Goal: Task Accomplishment & Management: Complete application form

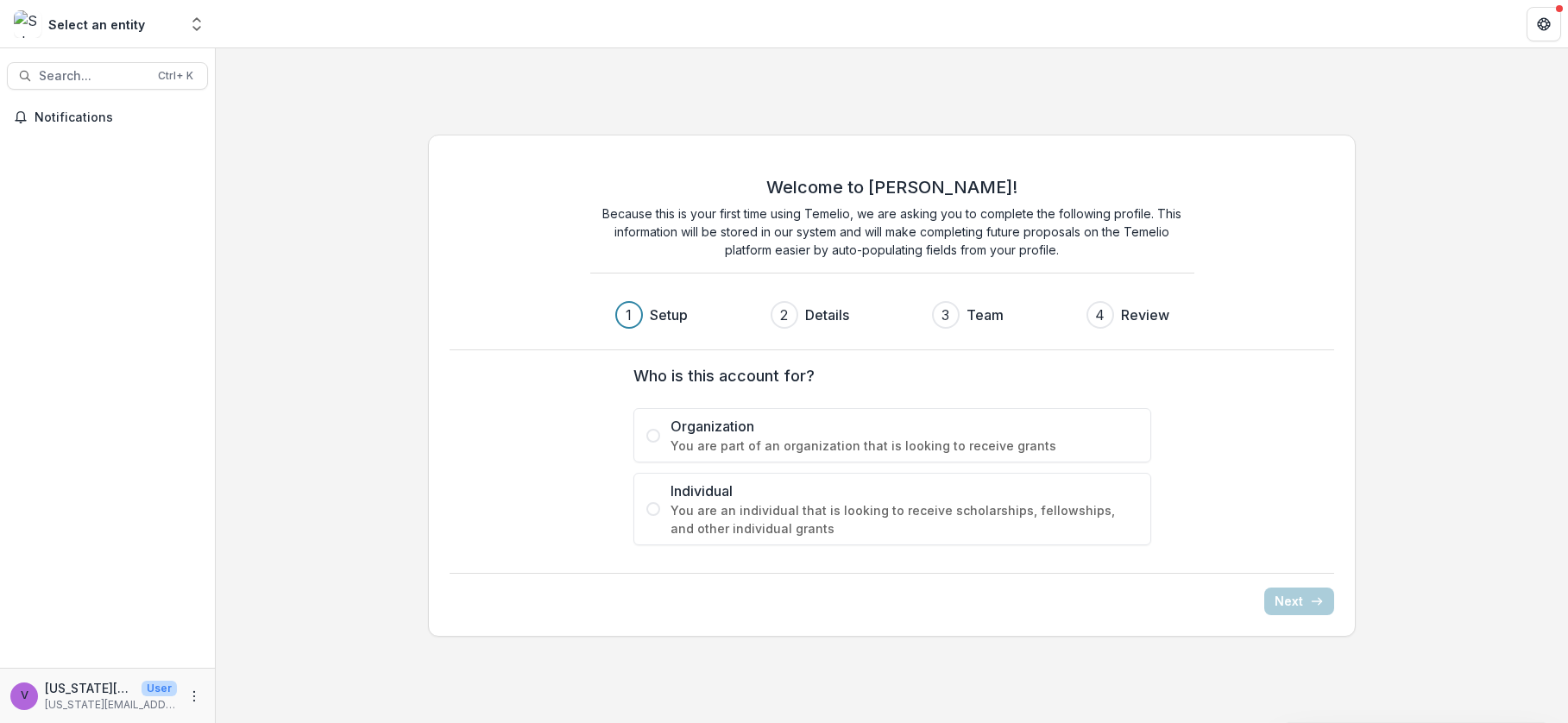
click at [724, 427] on span "Organization" at bounding box center [904, 426] width 468 height 21
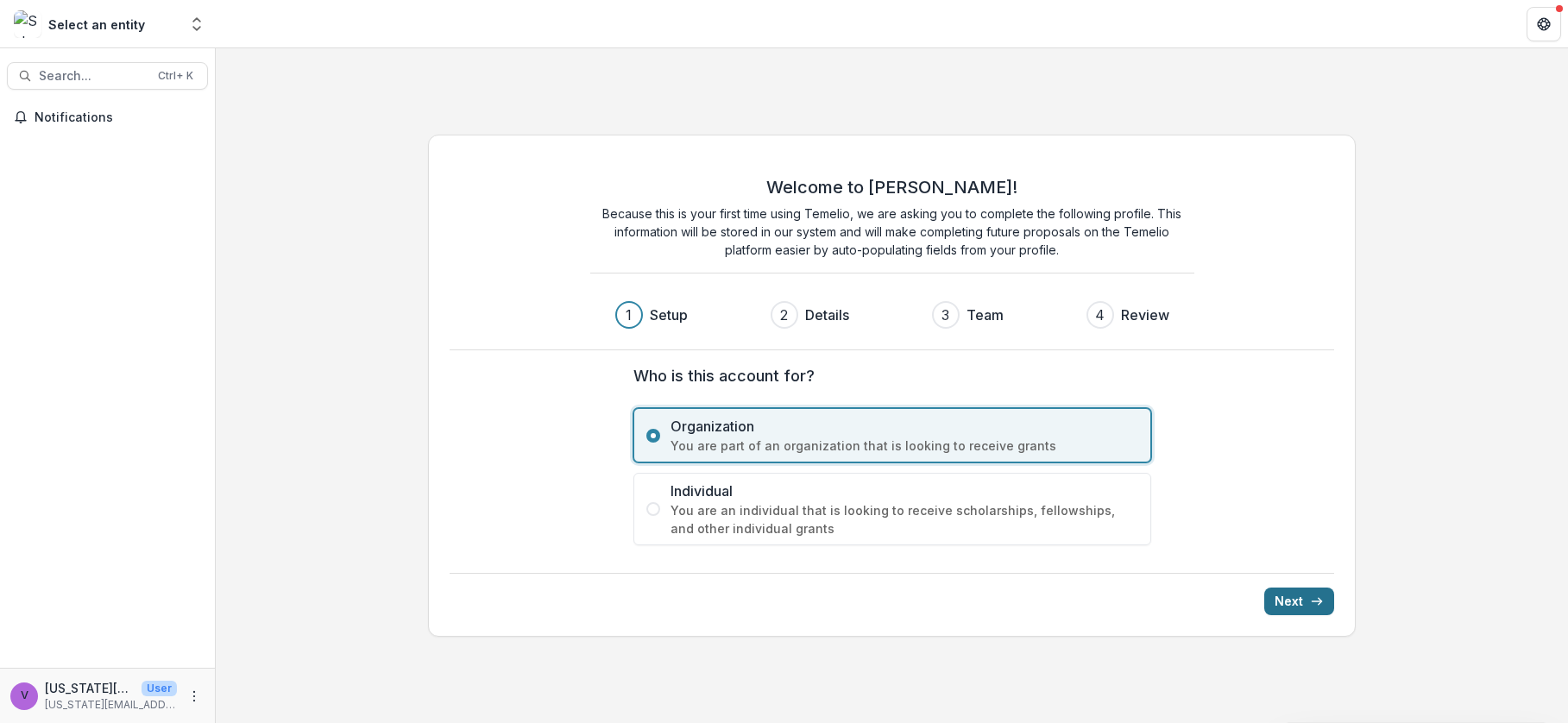
click at [1290, 591] on button "Next" at bounding box center [1299, 601] width 70 height 28
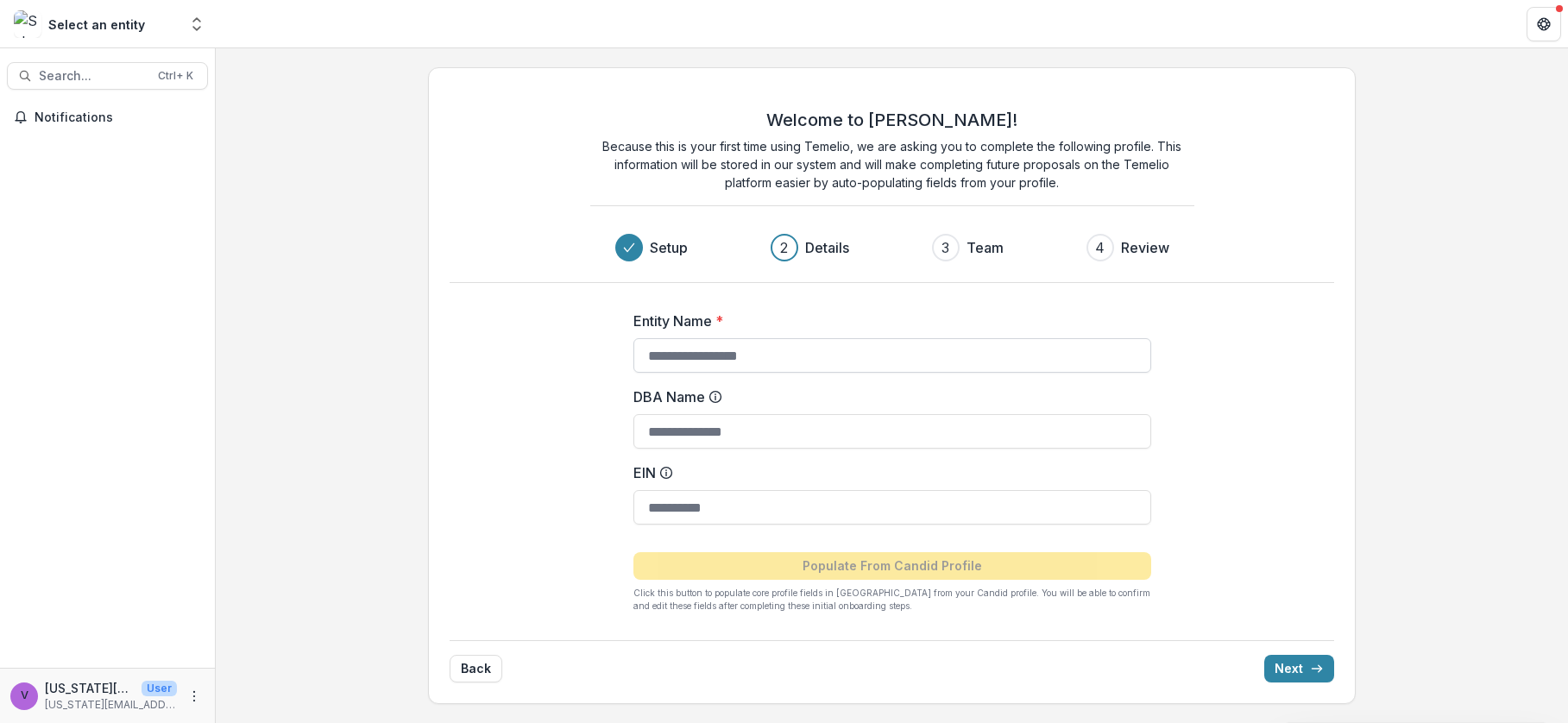
click at [725, 361] on input "Entity Name *" at bounding box center [893, 355] width 518 height 35
type input "**********"
click at [734, 513] on input "EIN" at bounding box center [893, 507] width 518 height 35
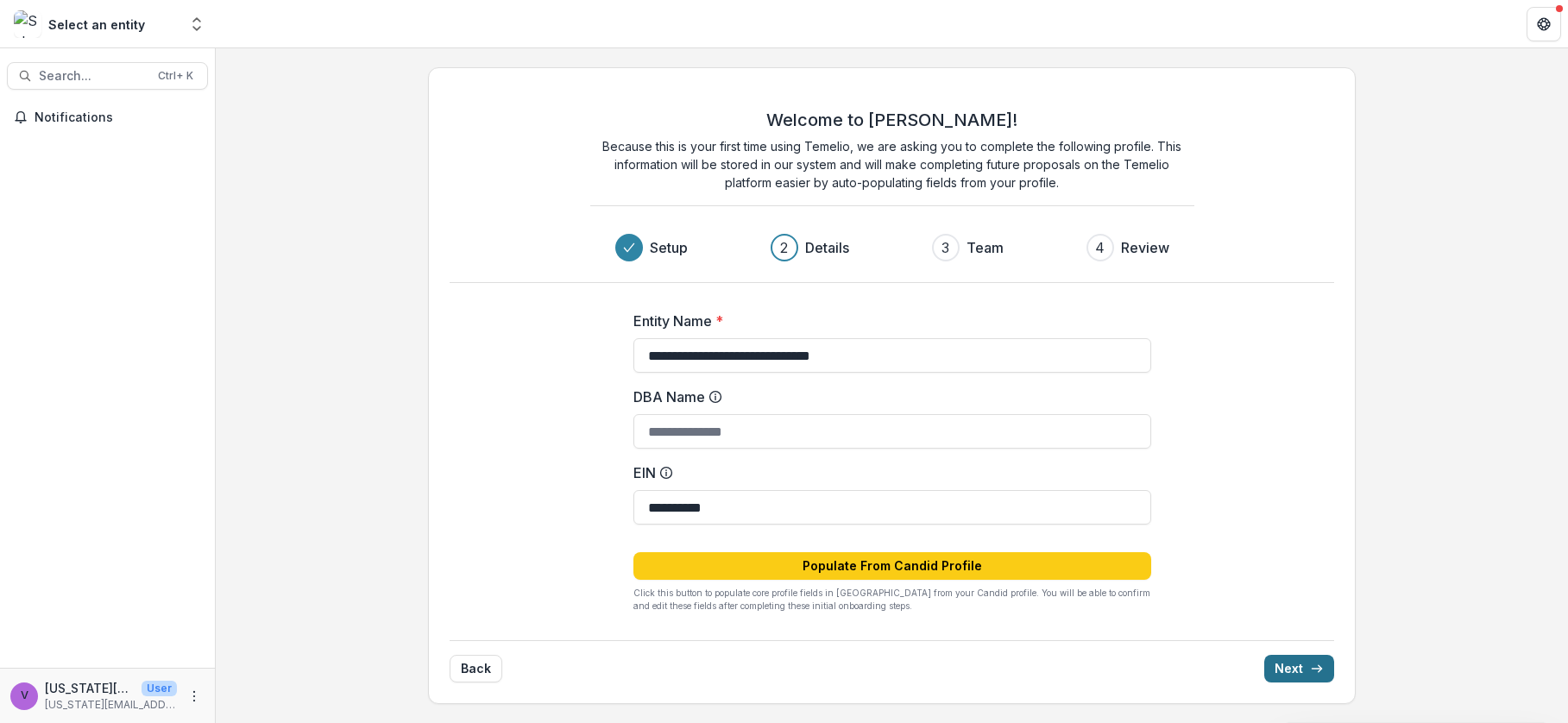
type input "**********"
click at [1298, 661] on button "Next" at bounding box center [1299, 668] width 70 height 28
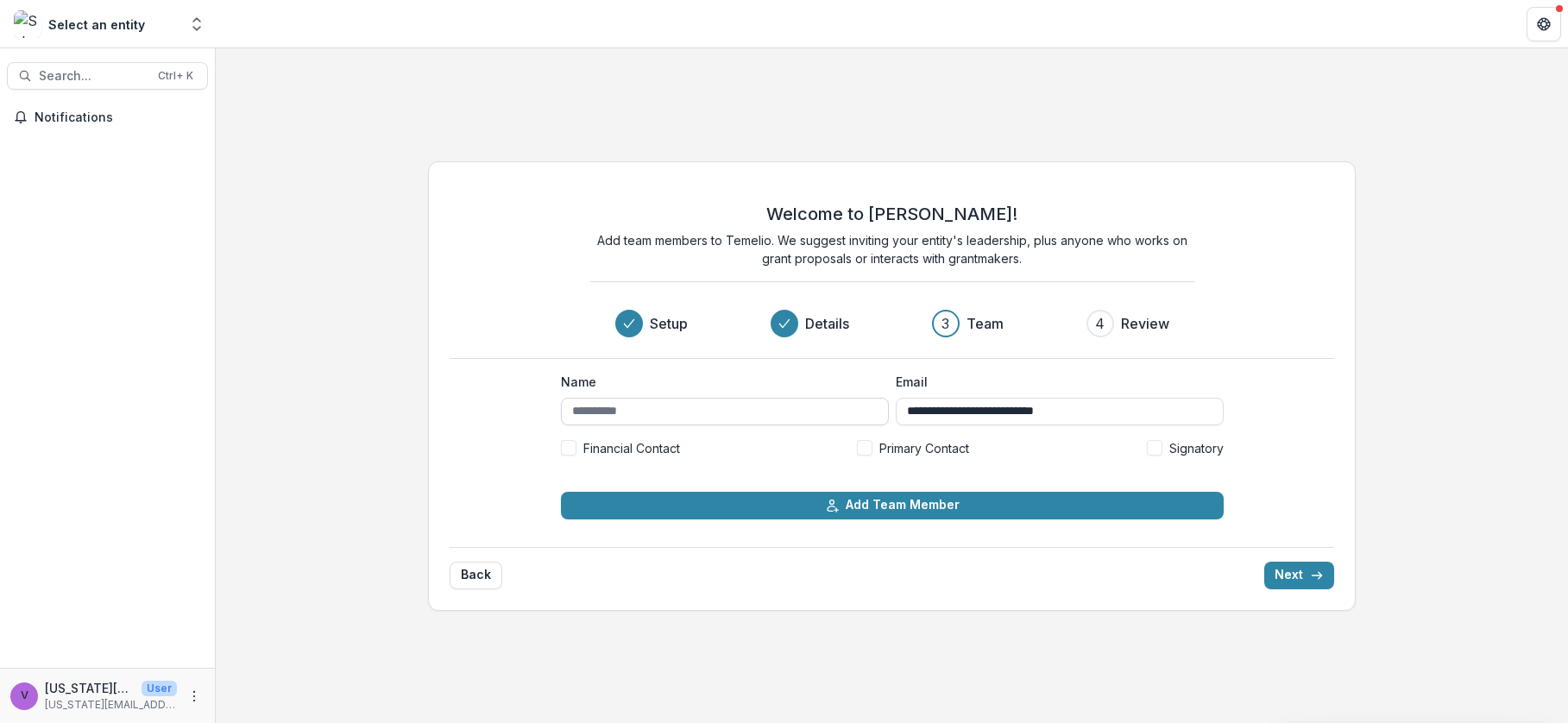
click at [665, 415] on input "Name" at bounding box center [725, 411] width 328 height 28
type input "**********"
click at [1322, 578] on icon "submit" at bounding box center [1317, 575] width 14 height 14
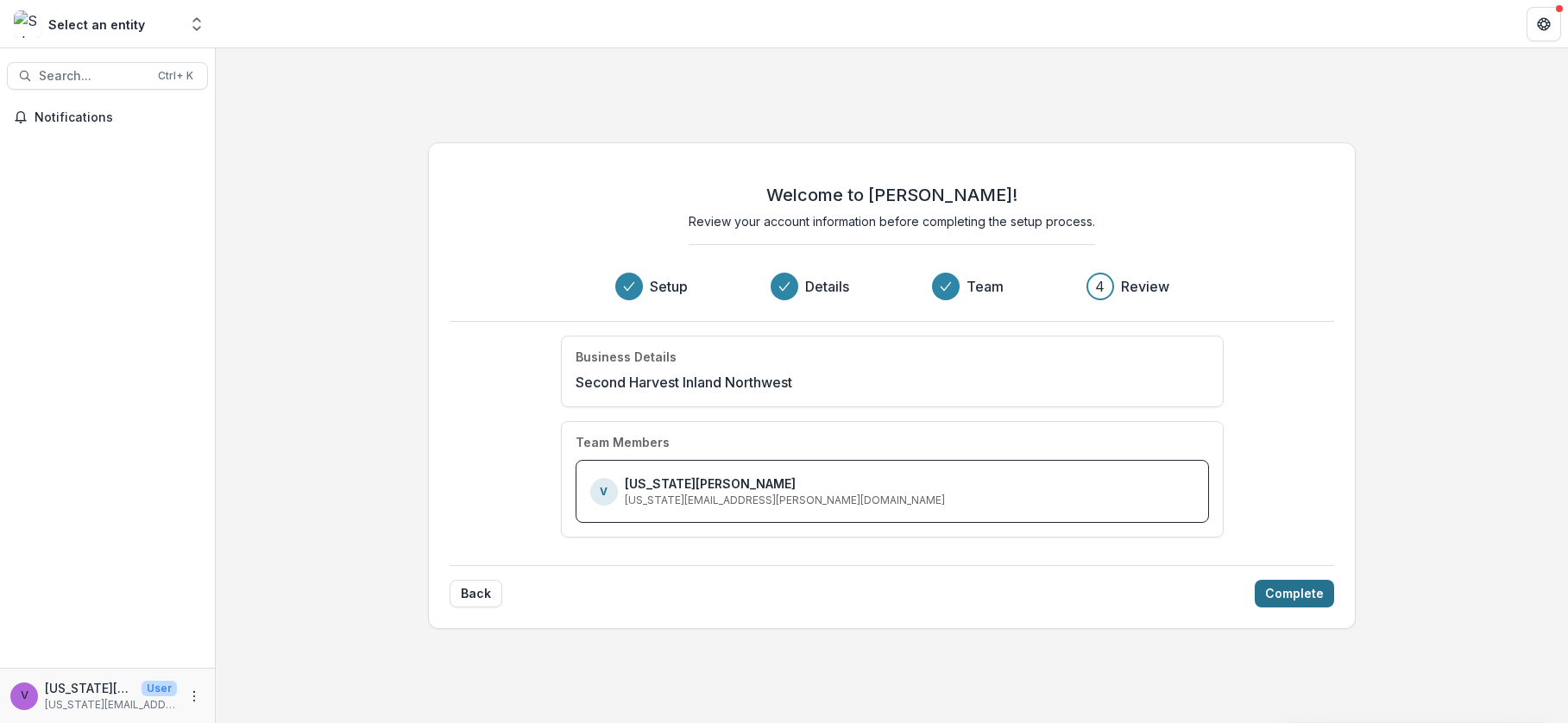
click at [1304, 596] on button "Complete" at bounding box center [1293, 593] width 79 height 28
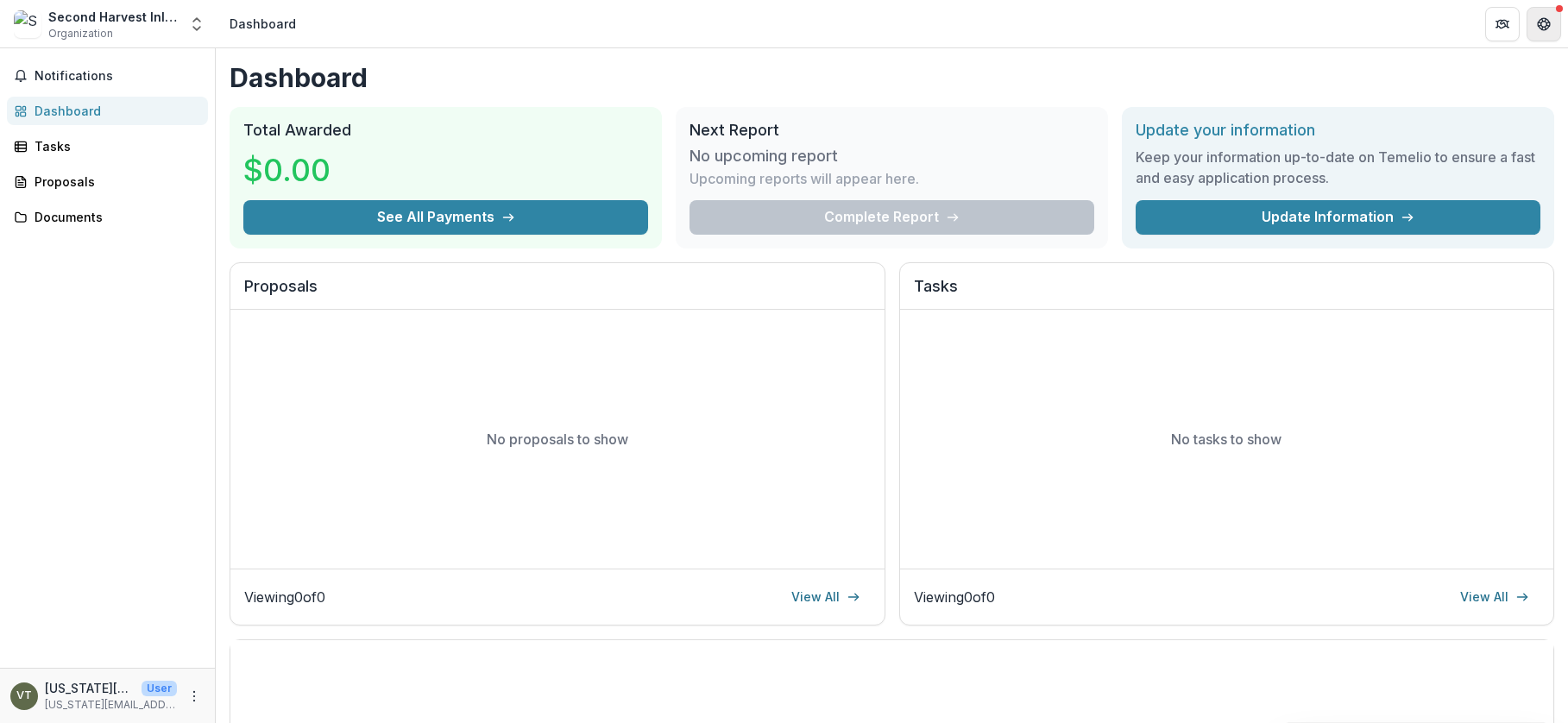
click at [1543, 23] on icon "Get Help" at bounding box center [1544, 24] width 14 height 14
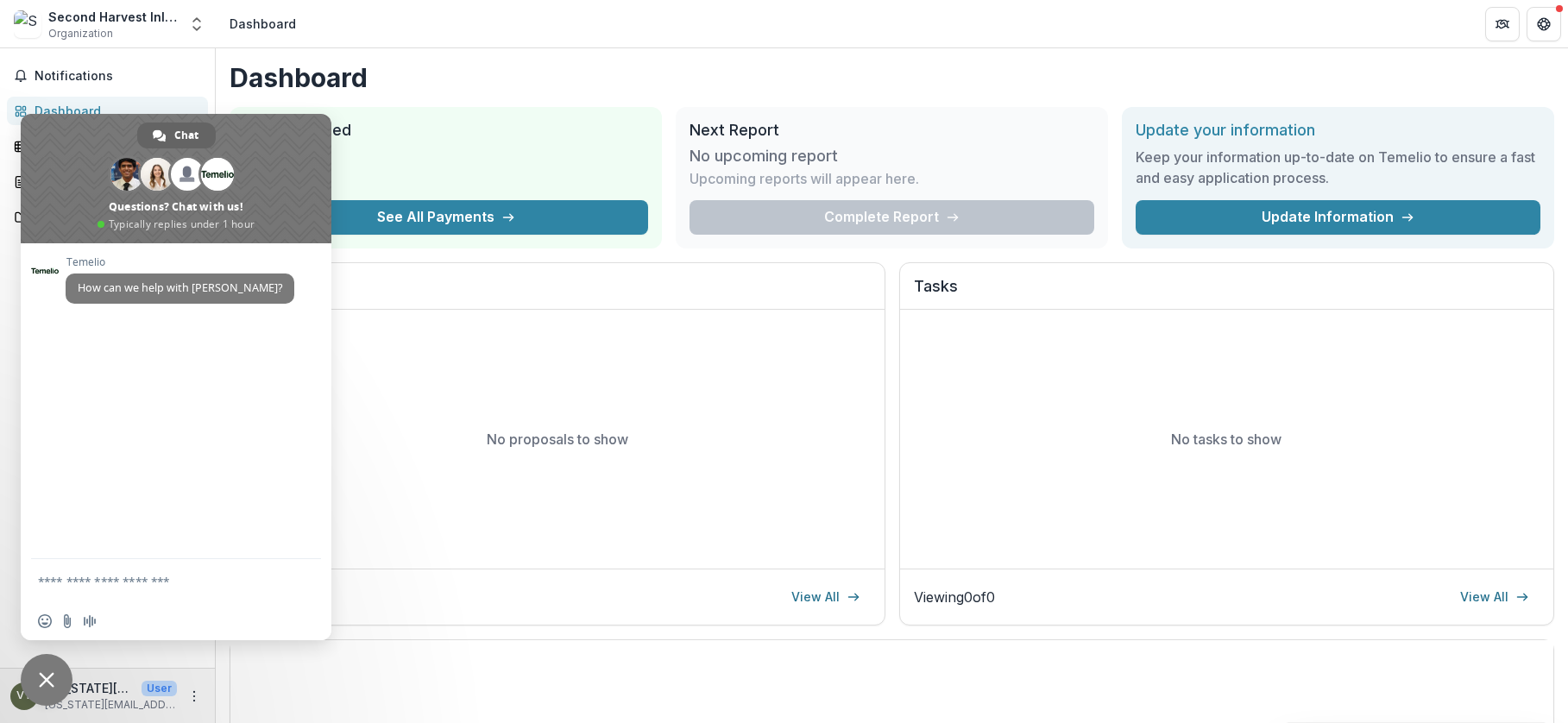
click at [613, 490] on div "No proposals to show" at bounding box center [557, 438] width 654 height 259
click at [51, 679] on span "Close chat" at bounding box center [47, 679] width 16 height 16
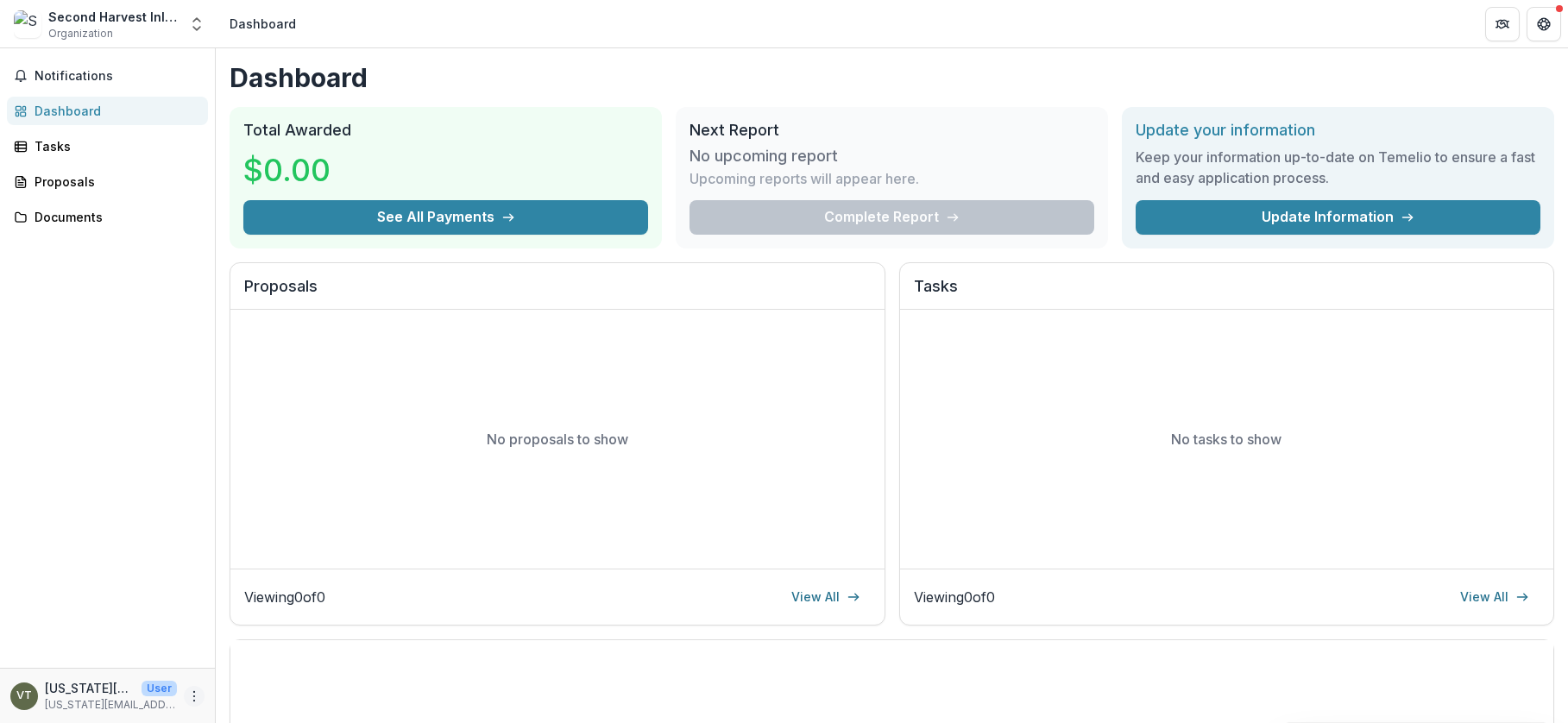
click at [200, 698] on icon "More" at bounding box center [194, 696] width 14 height 14
click at [274, 688] on button "Logout" at bounding box center [309, 687] width 185 height 29
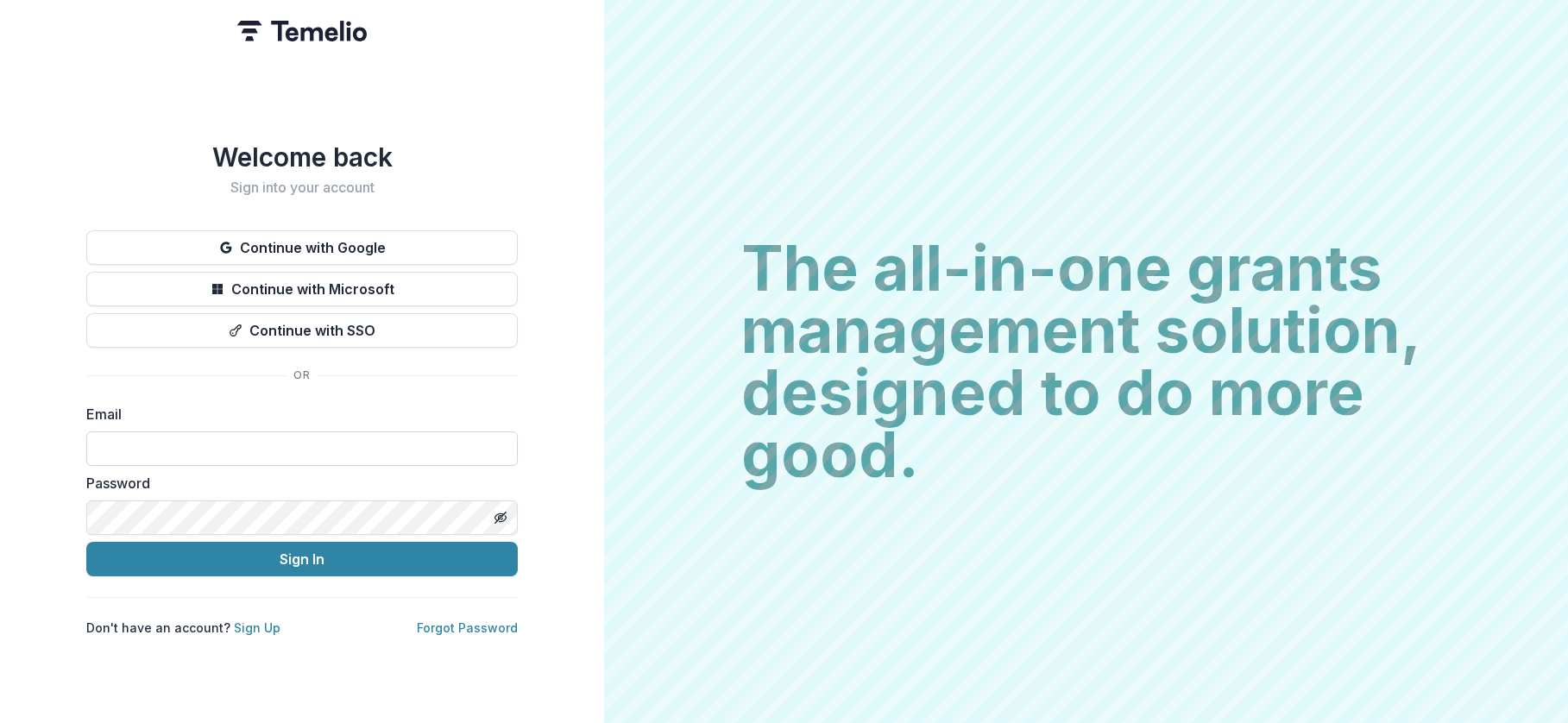
click at [132, 431] on input at bounding box center [302, 449] width 431 height 35
type input "**********"
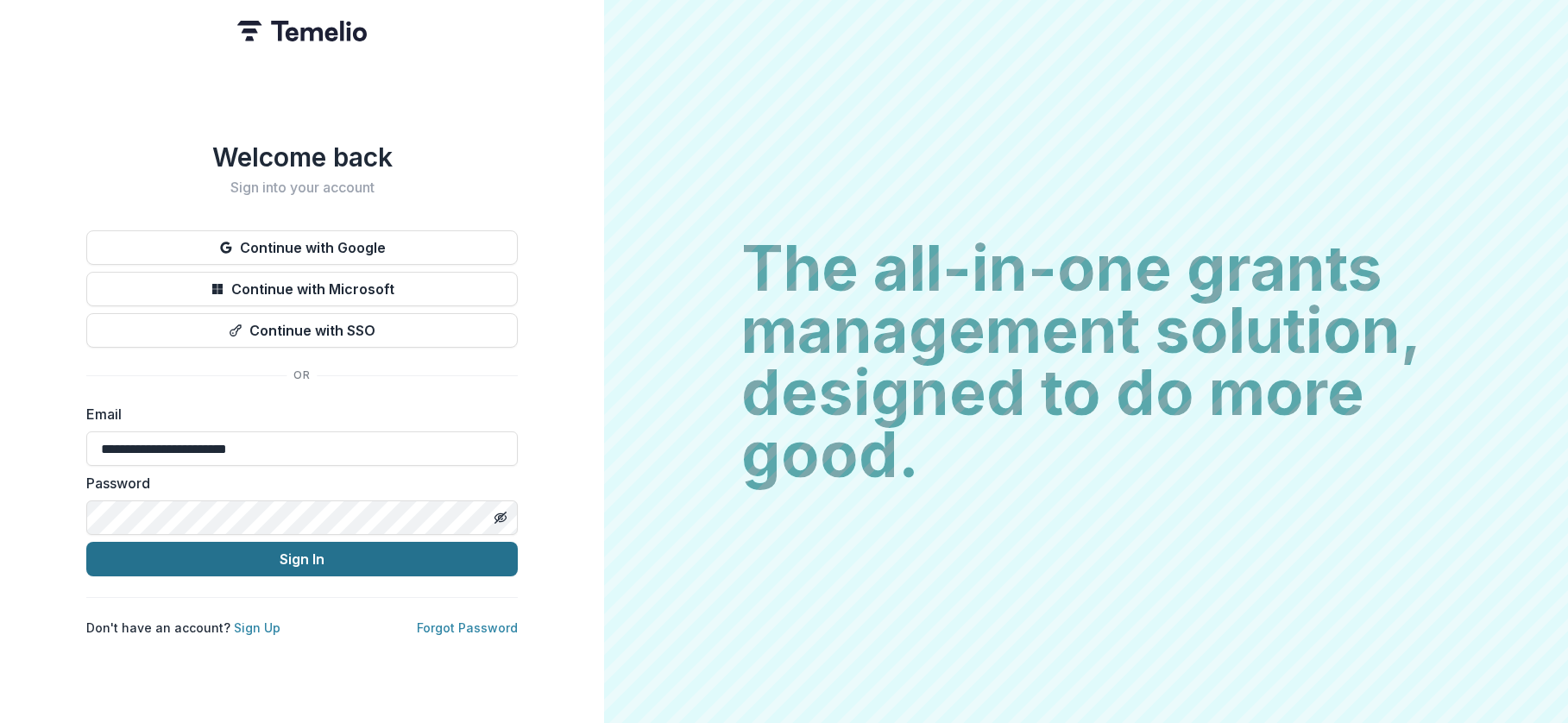
click at [253, 548] on button "Sign In" at bounding box center [302, 559] width 431 height 35
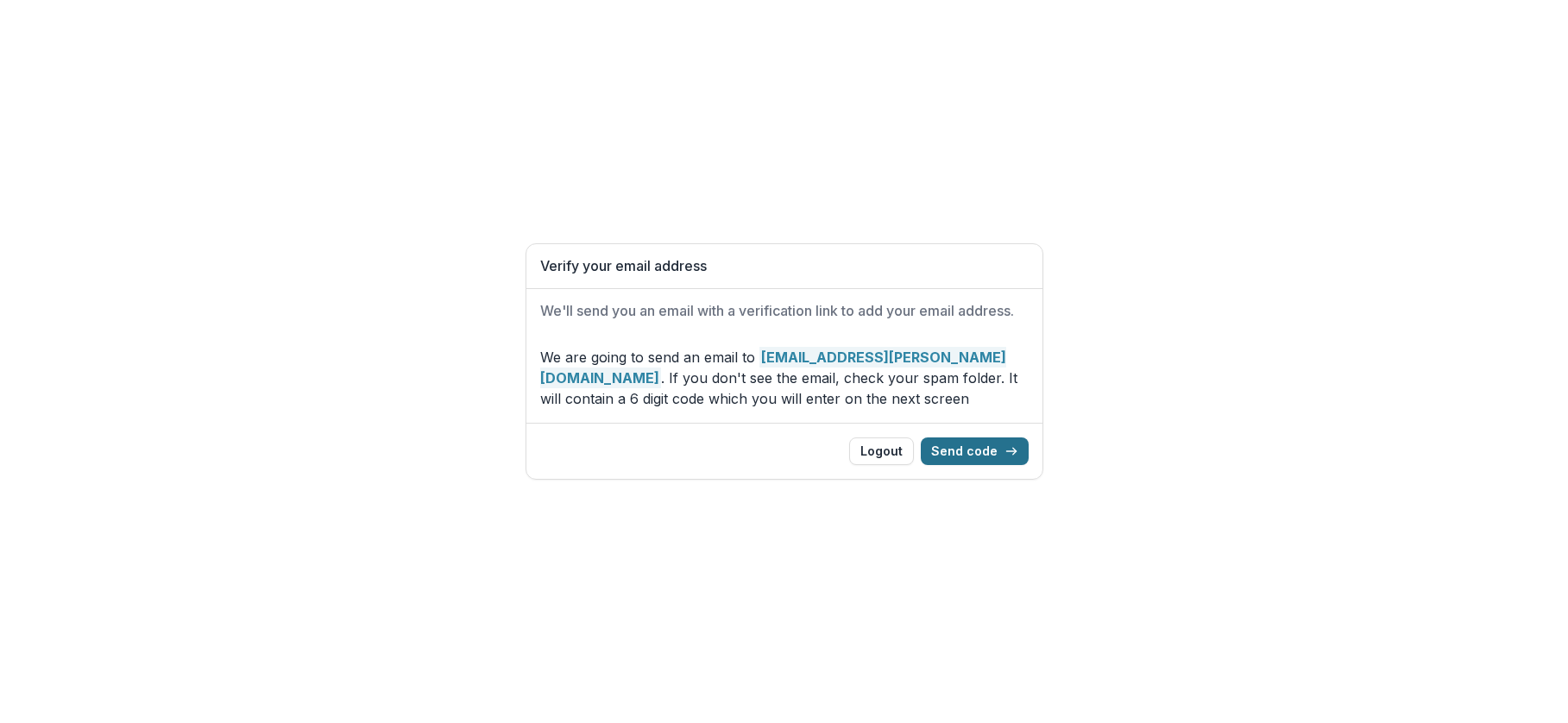
click at [988, 451] on button "Send code" at bounding box center [974, 451] width 108 height 28
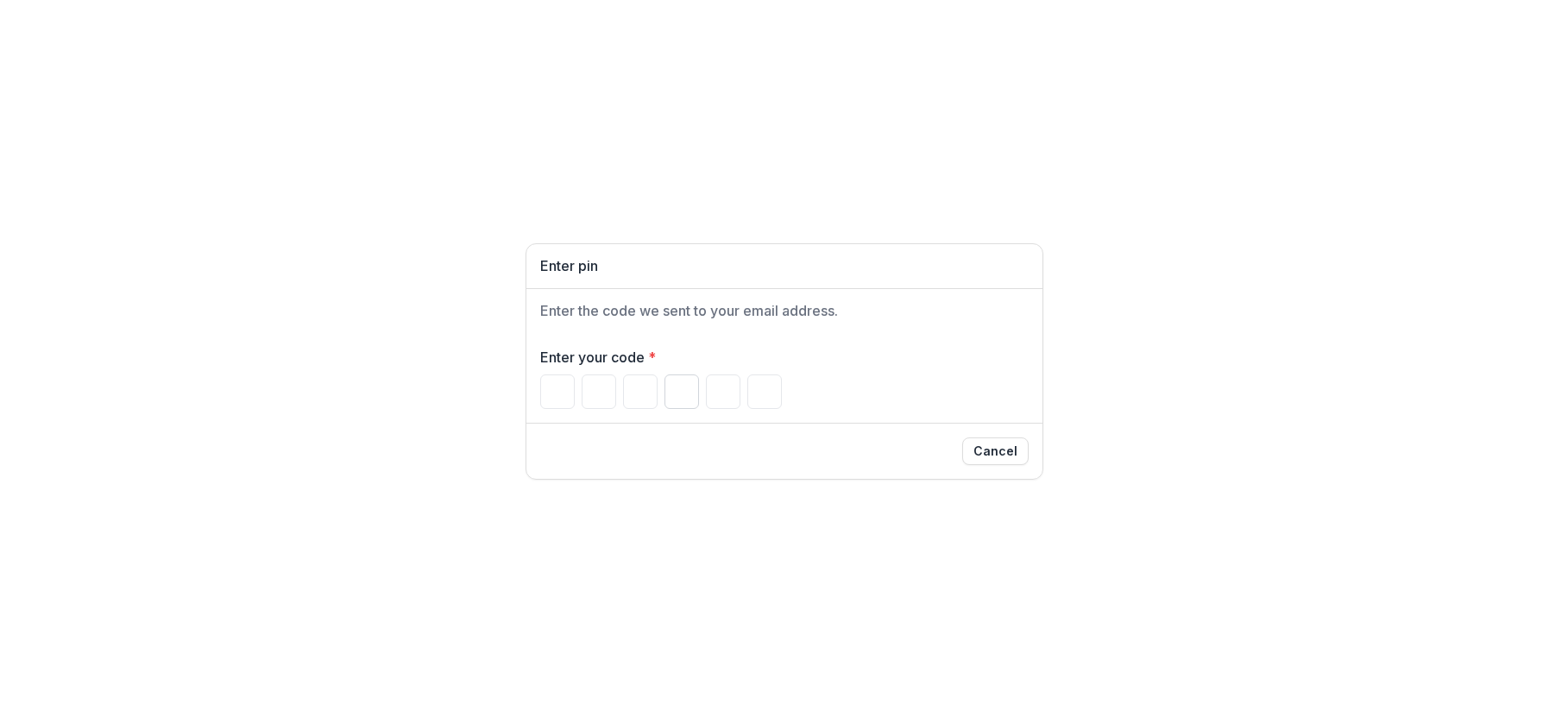
click at [664, 374] on div "Enter your code *" at bounding box center [784, 377] width 488 height 62
click at [624, 386] on input "Please enter your pin code" at bounding box center [641, 392] width 35 height 35
click at [544, 393] on input "Please enter your pin code" at bounding box center [558, 392] width 35 height 35
type input "*"
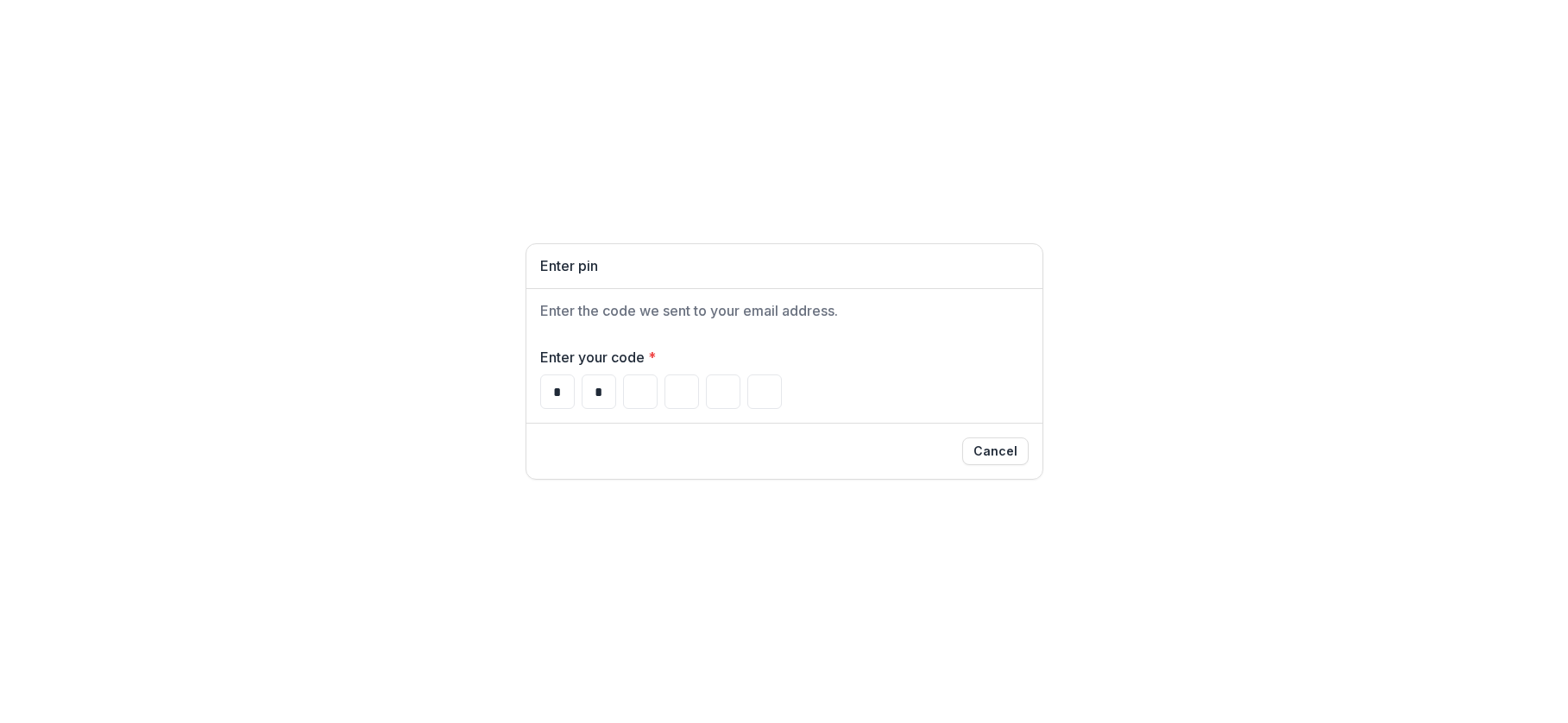
type input "*"
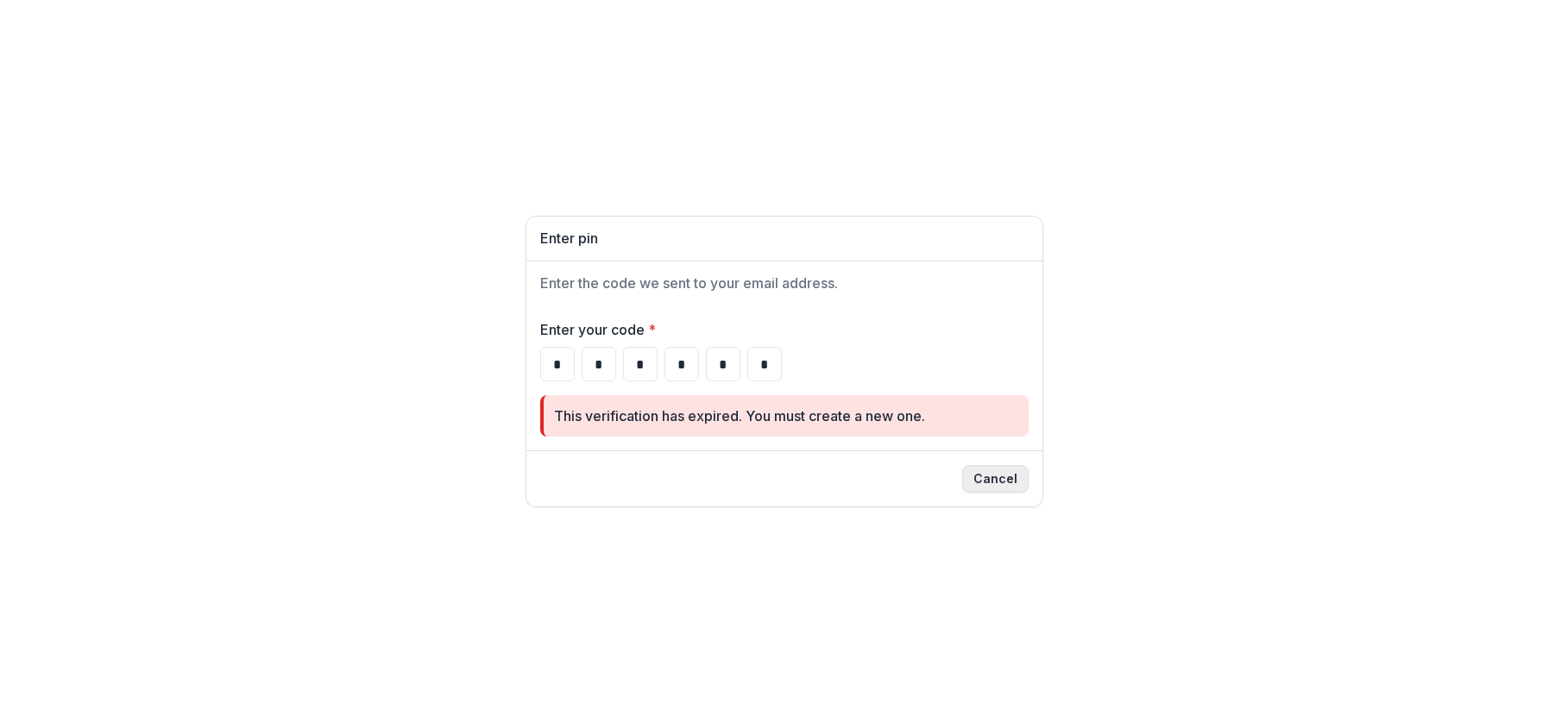
click at [984, 481] on button "Cancel" at bounding box center [995, 479] width 66 height 28
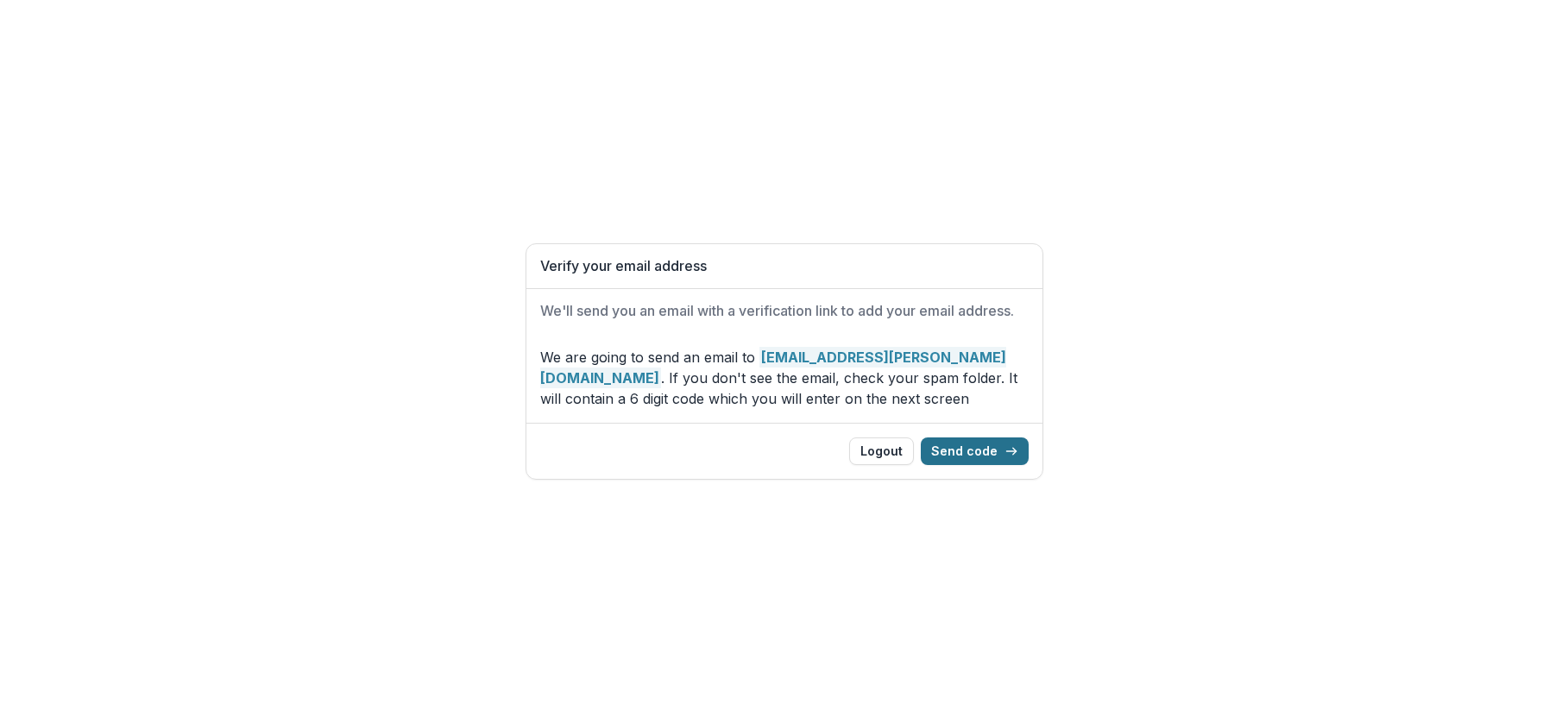
click at [987, 449] on button "Send code" at bounding box center [974, 451] width 108 height 28
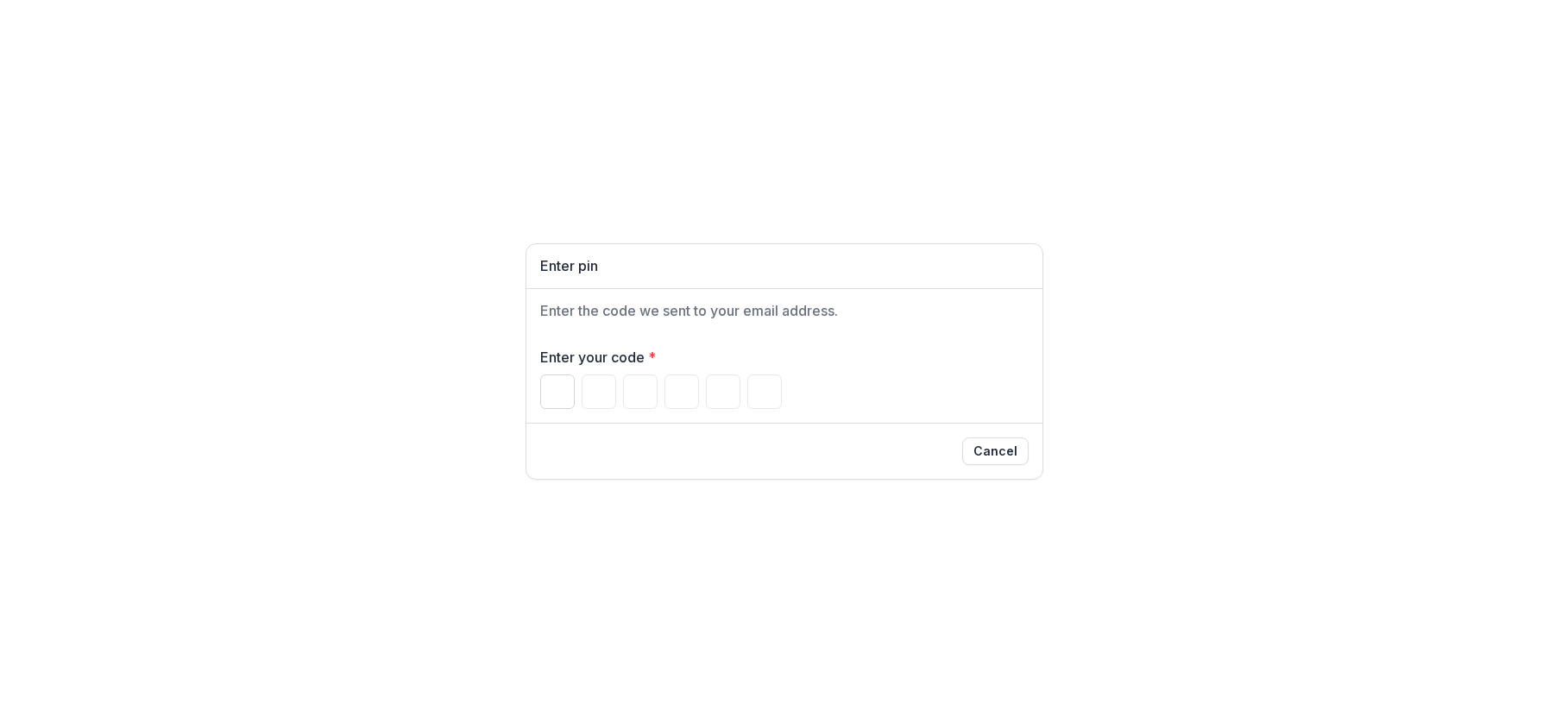
click at [557, 391] on input "Please enter your pin code" at bounding box center [558, 392] width 35 height 35
